Goal: Task Accomplishment & Management: Manage account settings

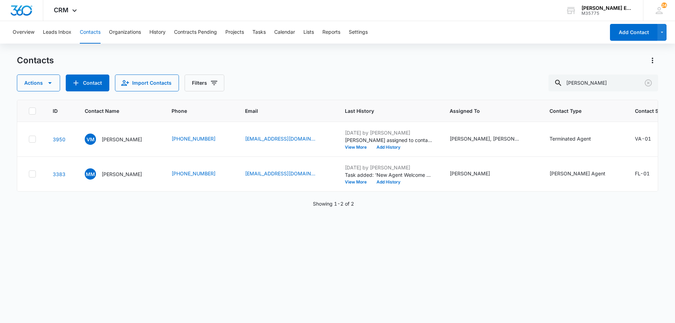
click at [546, 86] on div "Actions Contact Import Contacts Filters [PERSON_NAME]" at bounding box center [337, 83] width 641 height 17
type input "[PERSON_NAME]"
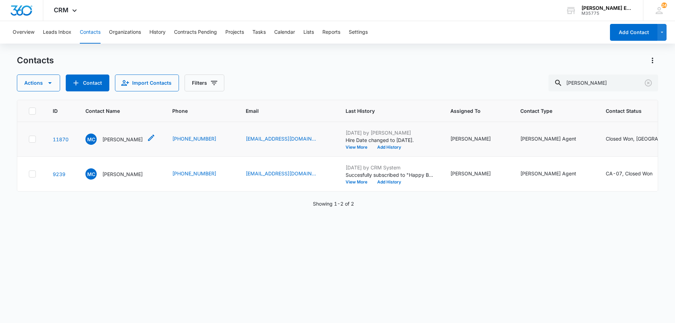
click at [124, 143] on p "[PERSON_NAME]" at bounding box center [122, 139] width 40 height 7
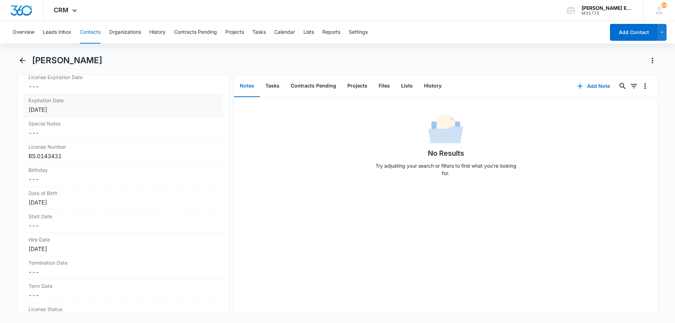
scroll to position [633, 0]
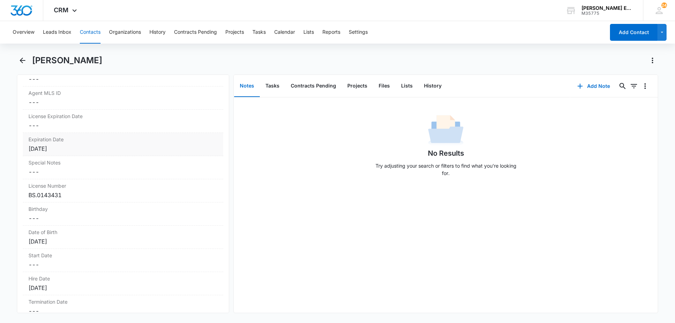
click at [71, 150] on div "[DATE]" at bounding box center [122, 148] width 189 height 8
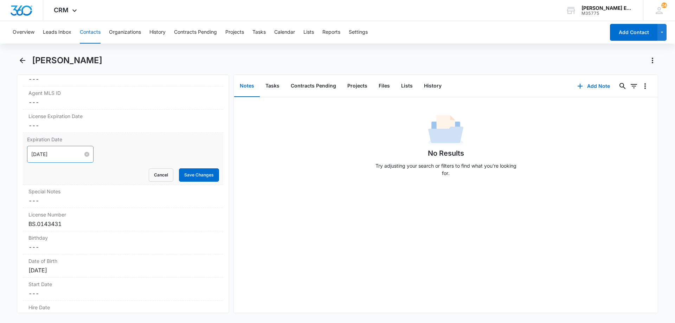
click at [70, 155] on input "[DATE]" at bounding box center [57, 154] width 52 height 8
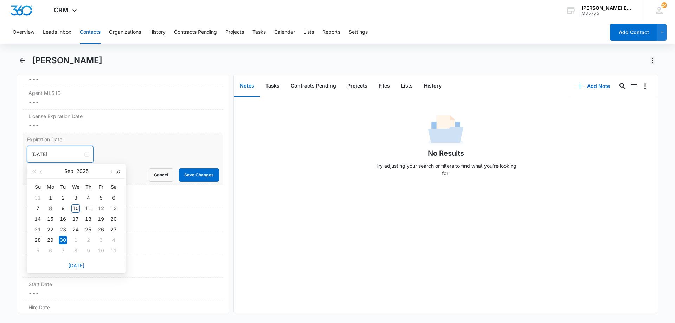
click at [121, 172] on button "button" at bounding box center [119, 171] width 8 height 14
type input "[DATE]"
click at [90, 238] on div "30" at bounding box center [88, 240] width 8 height 8
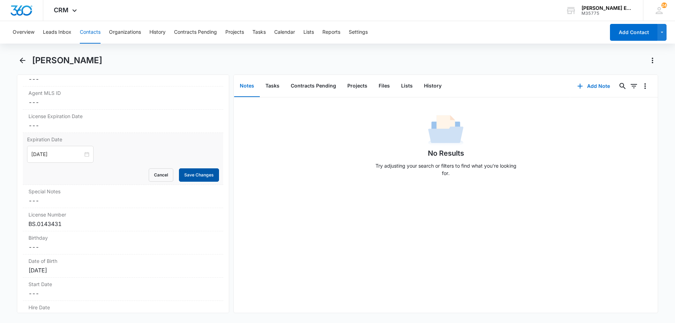
click at [189, 174] on button "Save Changes" at bounding box center [199, 174] width 40 height 13
